Goal: Navigation & Orientation: Go to known website

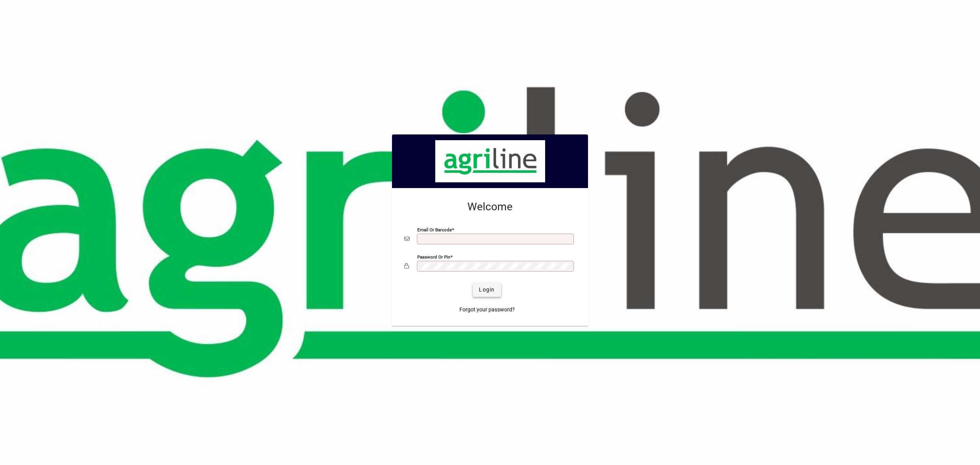
type input "**********"
click at [477, 287] on span "submit" at bounding box center [487, 290] width 28 height 18
